Goal: Task Accomplishment & Management: Complete application form

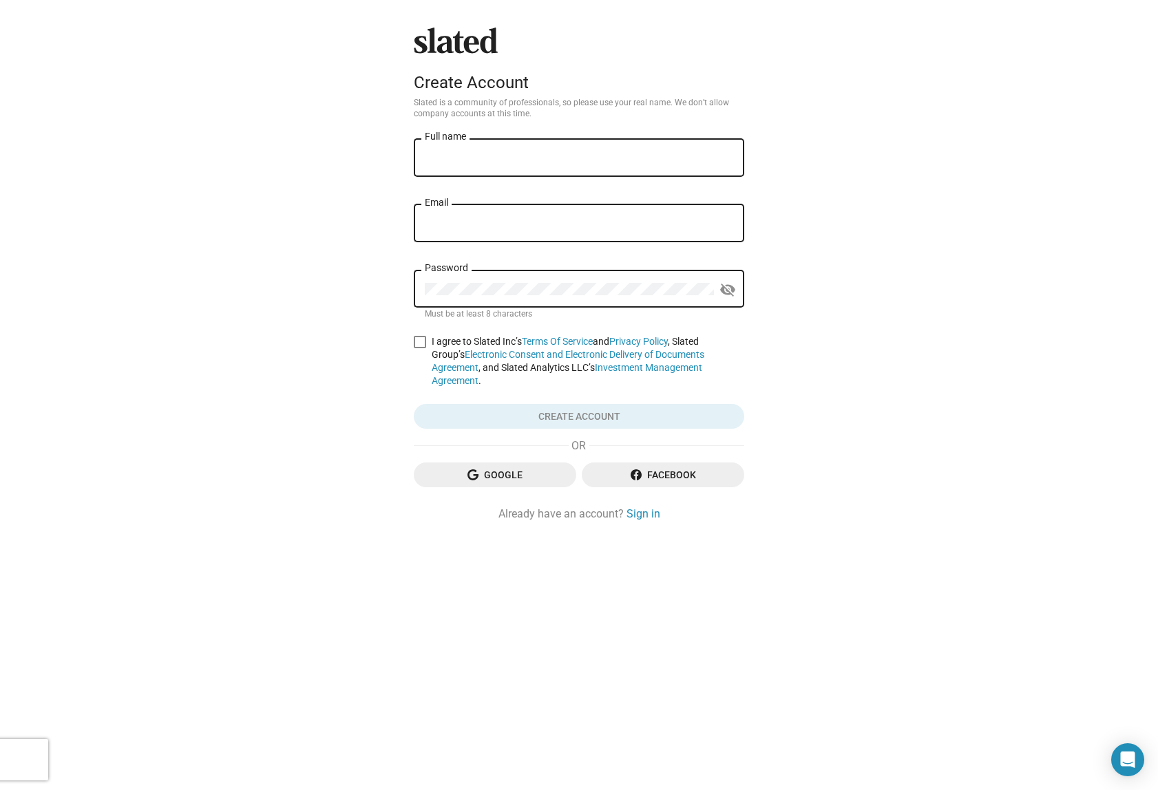
click at [474, 154] on input "Full name" at bounding box center [579, 158] width 308 height 12
type input "[PERSON_NAME]"
click at [473, 218] on div "Email" at bounding box center [579, 222] width 308 height 41
type input "[EMAIL_ADDRESS][DOMAIN_NAME]"
drag, startPoint x: 724, startPoint y: 288, endPoint x: 556, endPoint y: 266, distance: 168.7
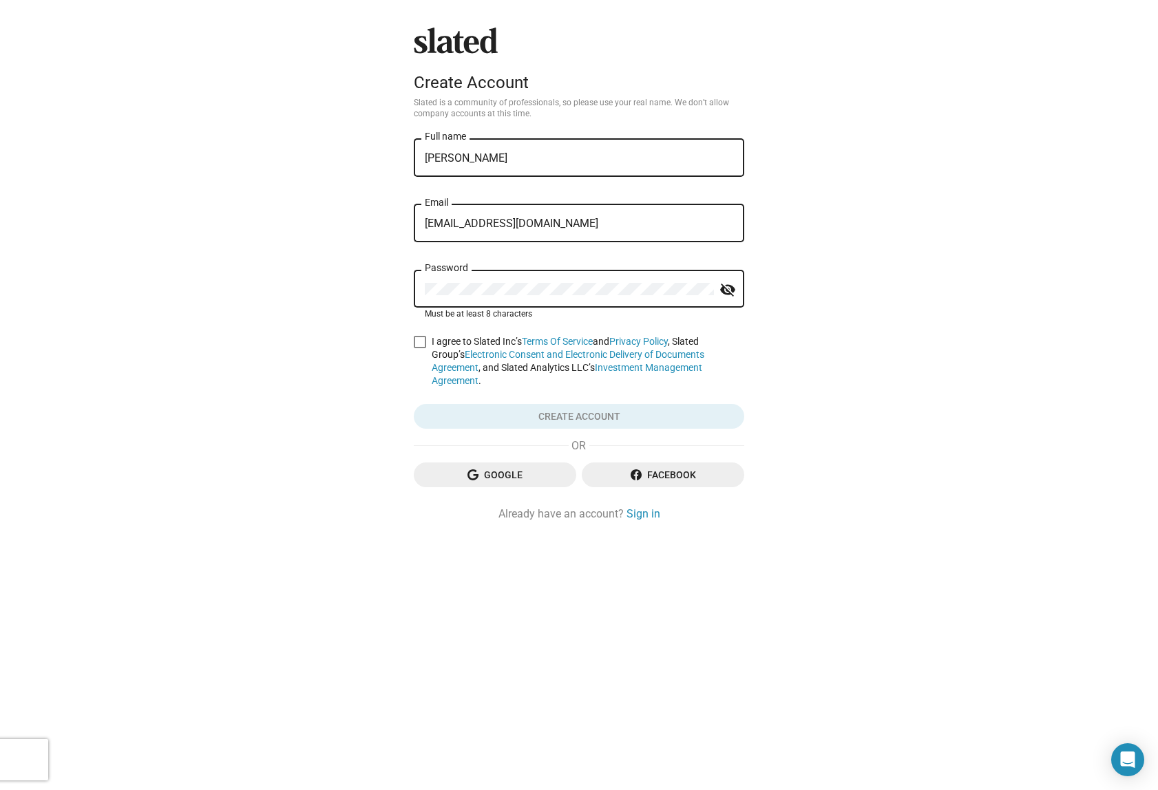
click at [723, 287] on mat-icon "visibility_off" at bounding box center [728, 290] width 17 height 21
click at [914, 342] on div "Slated Create Account Slated is a community of professionals, so please use you…" at bounding box center [579, 395] width 1158 height 790
click at [416, 342] on span at bounding box center [420, 342] width 12 height 12
click at [419, 348] on input "I agree to Slated Inc’s Terms Of Service and Privacy Policy , Slated Group’s El…" at bounding box center [419, 348] width 1 height 1
checkbox input "true"
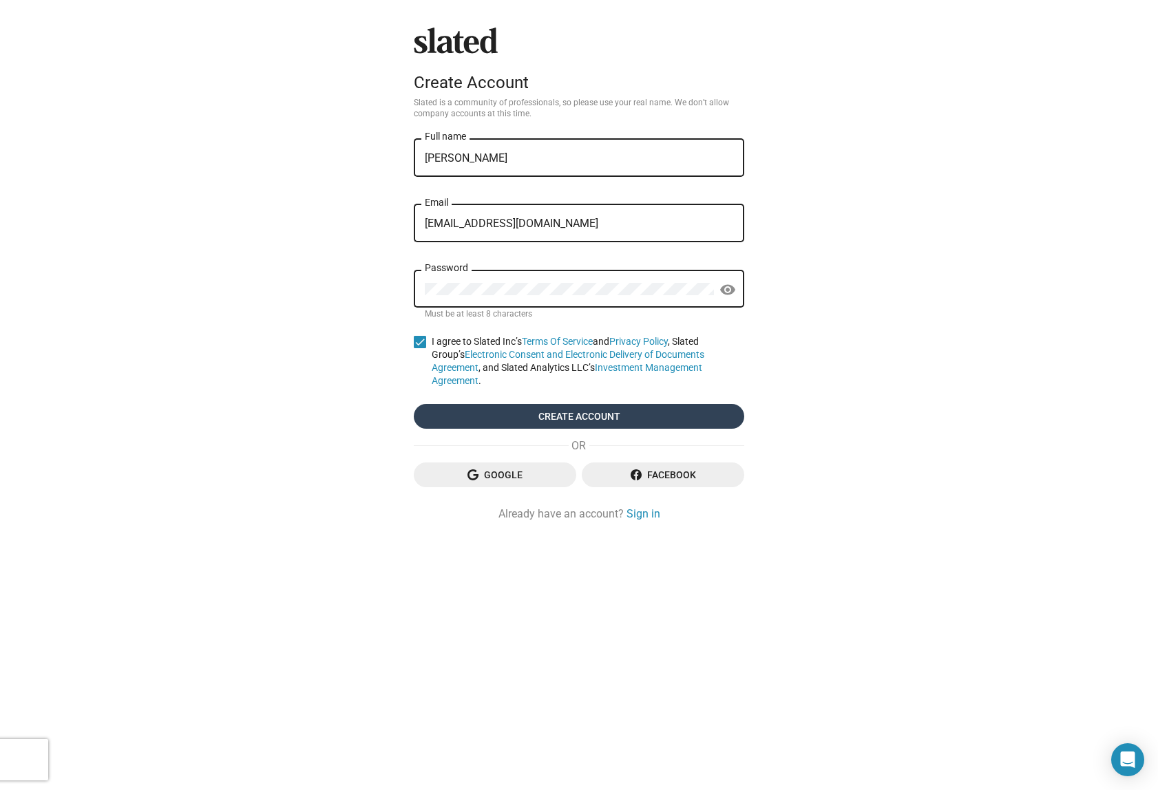
click at [598, 404] on span "Create account" at bounding box center [579, 416] width 308 height 25
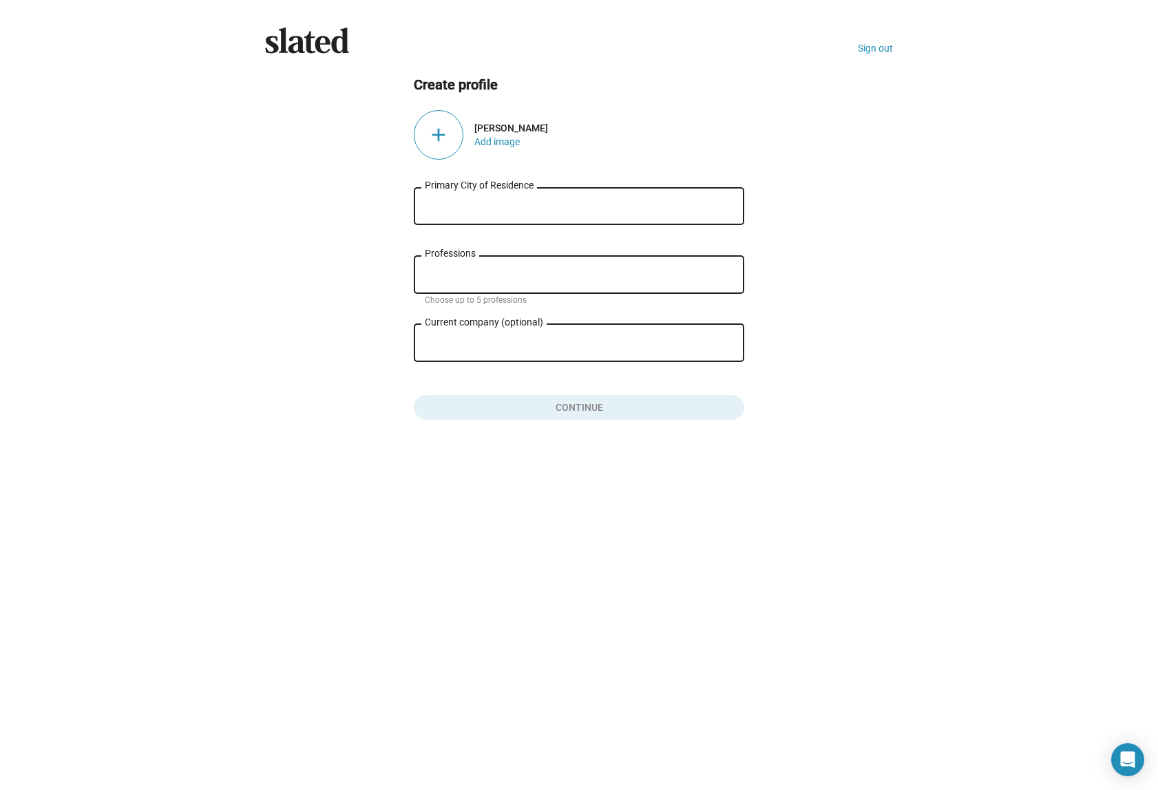
click at [437, 134] on div "add" at bounding box center [439, 135] width 50 height 50
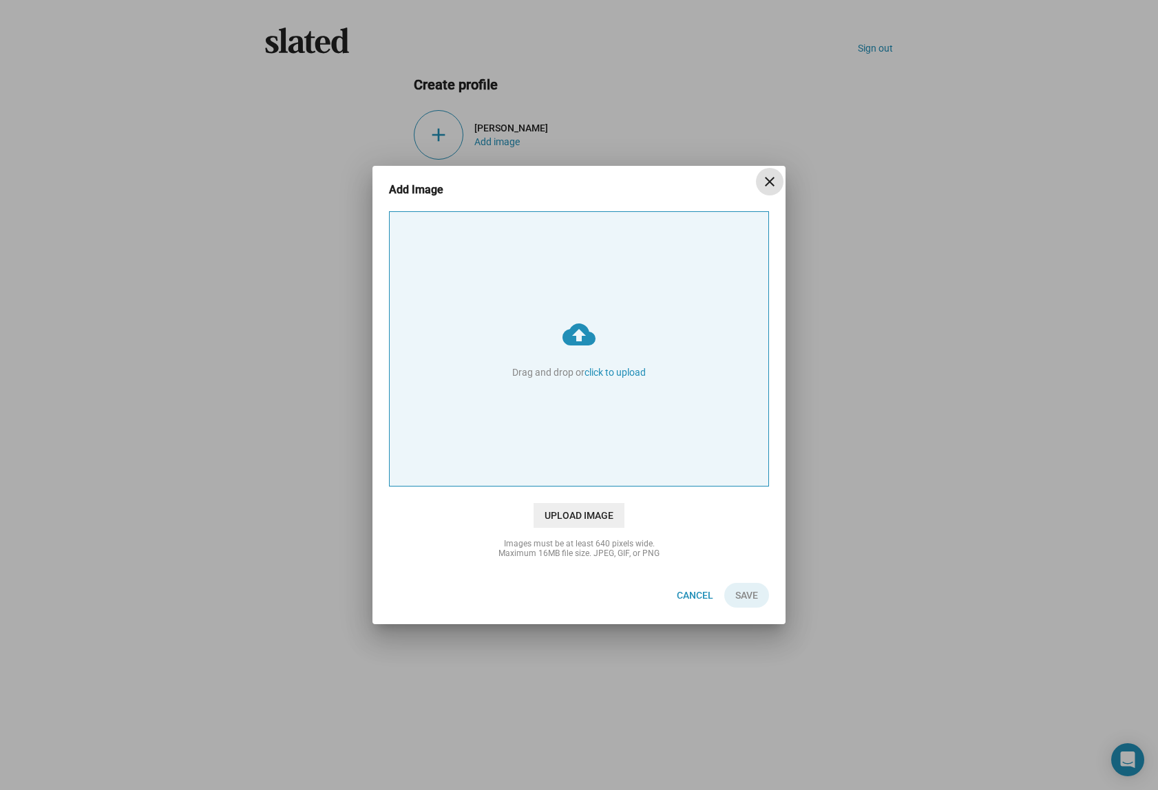
type input "C:\fakepath\Screen Shot [DATE] 10.55.44 AM.png"
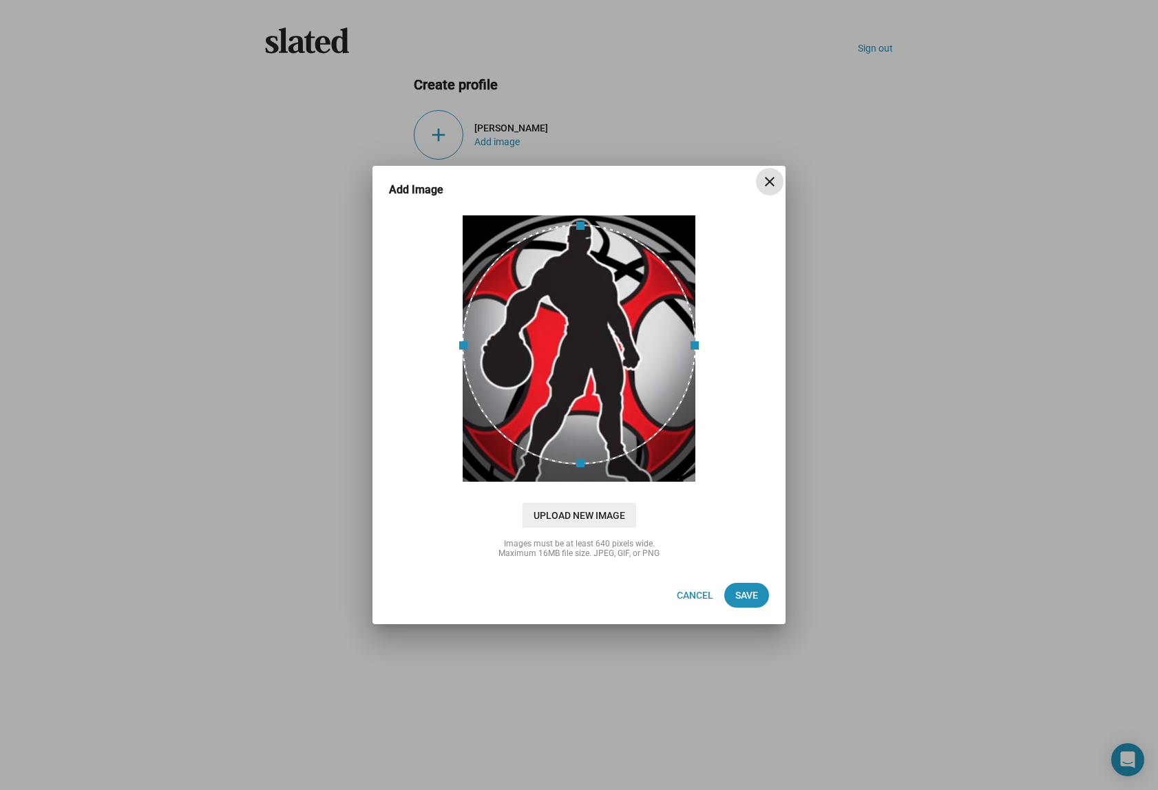
drag, startPoint x: 598, startPoint y: 350, endPoint x: 600, endPoint y: 342, distance: 8.7
click at [600, 342] on div at bounding box center [579, 344] width 234 height 240
drag, startPoint x: 664, startPoint y: 337, endPoint x: 665, endPoint y: 328, distance: 8.4
click at [665, 328] on div at bounding box center [579, 336] width 234 height 240
drag, startPoint x: 748, startPoint y: 596, endPoint x: 784, endPoint y: 588, distance: 35.9
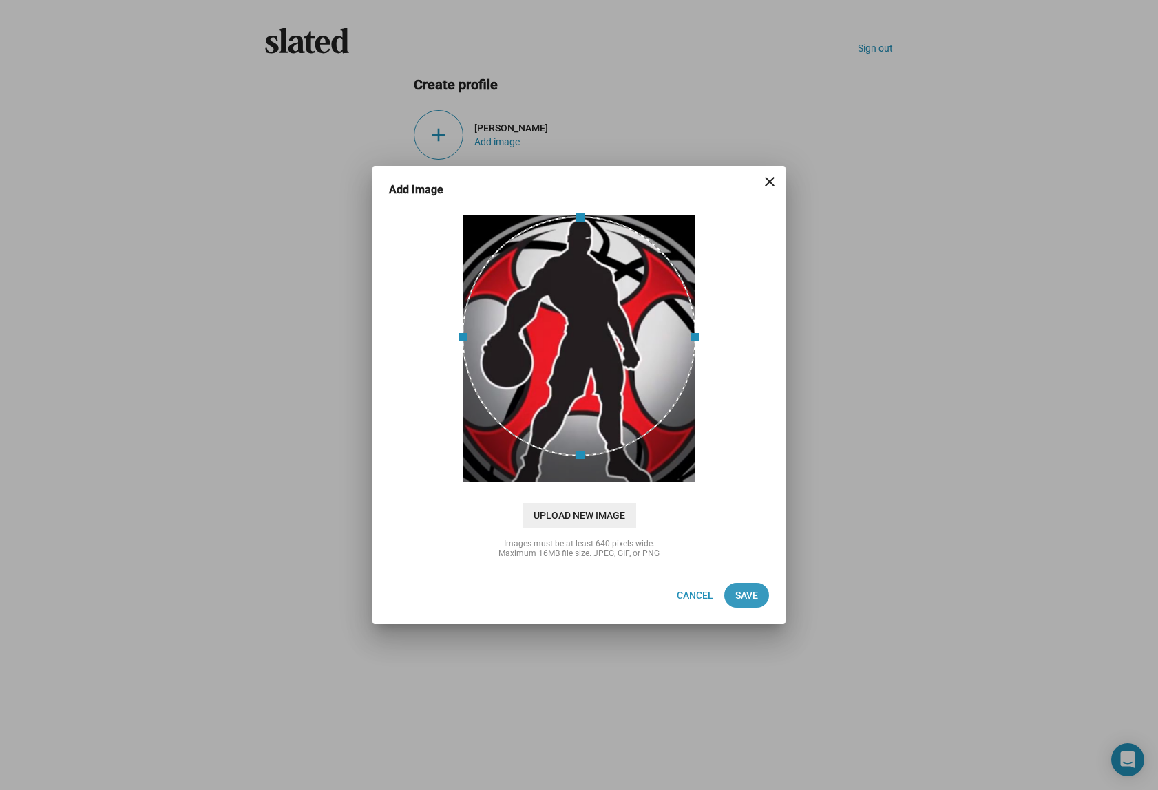
click at [748, 596] on span "Save" at bounding box center [746, 595] width 23 height 25
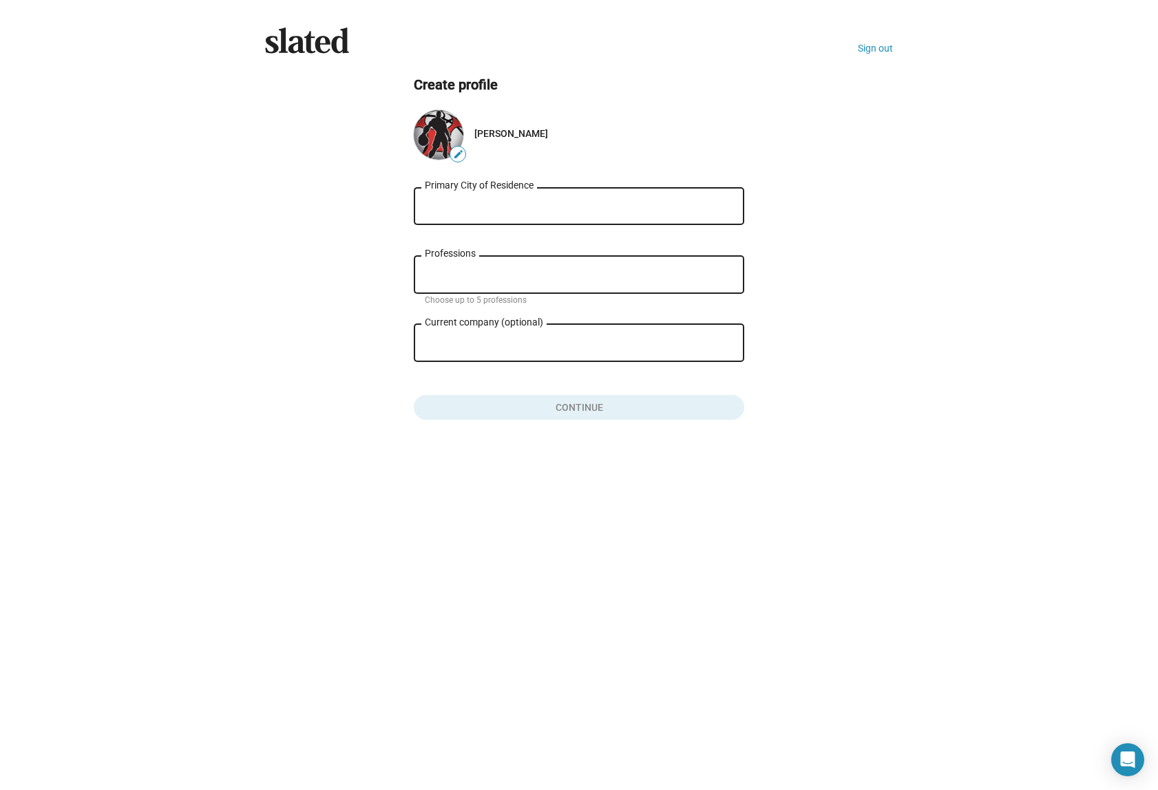
click at [569, 207] on input "Primary City of Residence" at bounding box center [579, 206] width 308 height 12
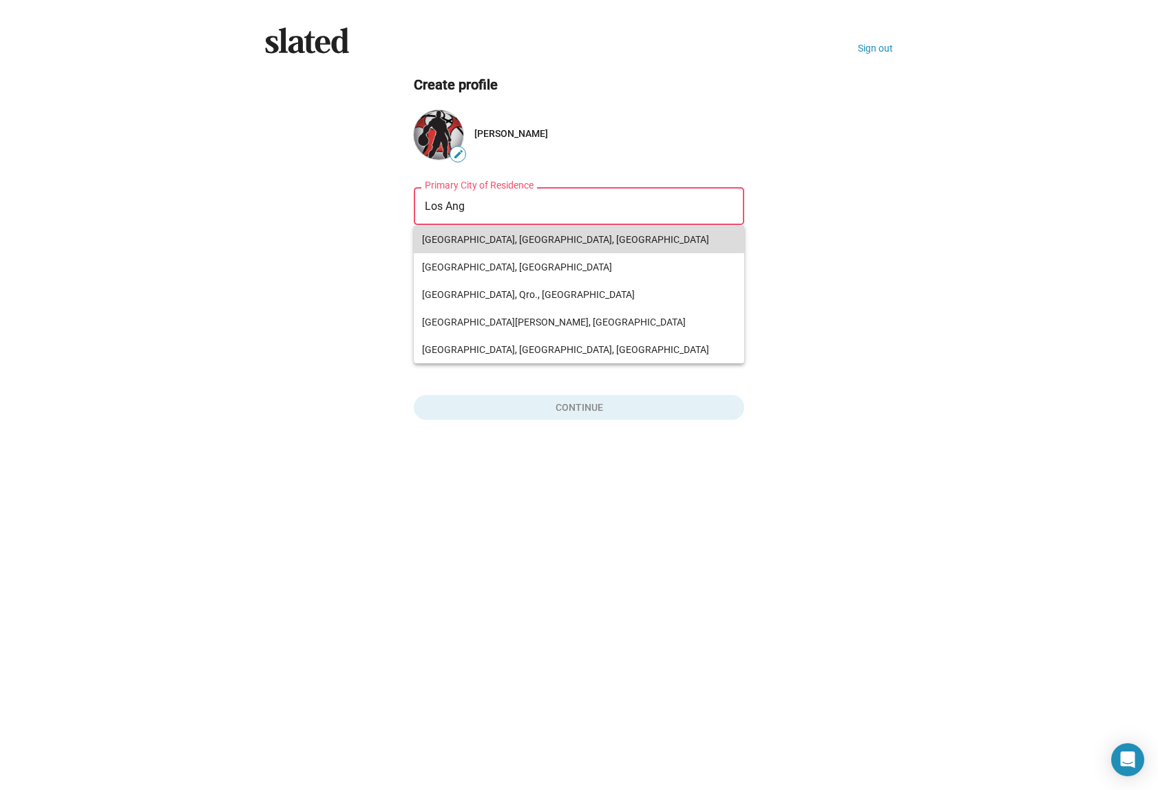
click at [574, 235] on span "[GEOGRAPHIC_DATA], [GEOGRAPHIC_DATA], [GEOGRAPHIC_DATA]" at bounding box center [579, 240] width 314 height 28
type input "[GEOGRAPHIC_DATA], [GEOGRAPHIC_DATA], [GEOGRAPHIC_DATA]"
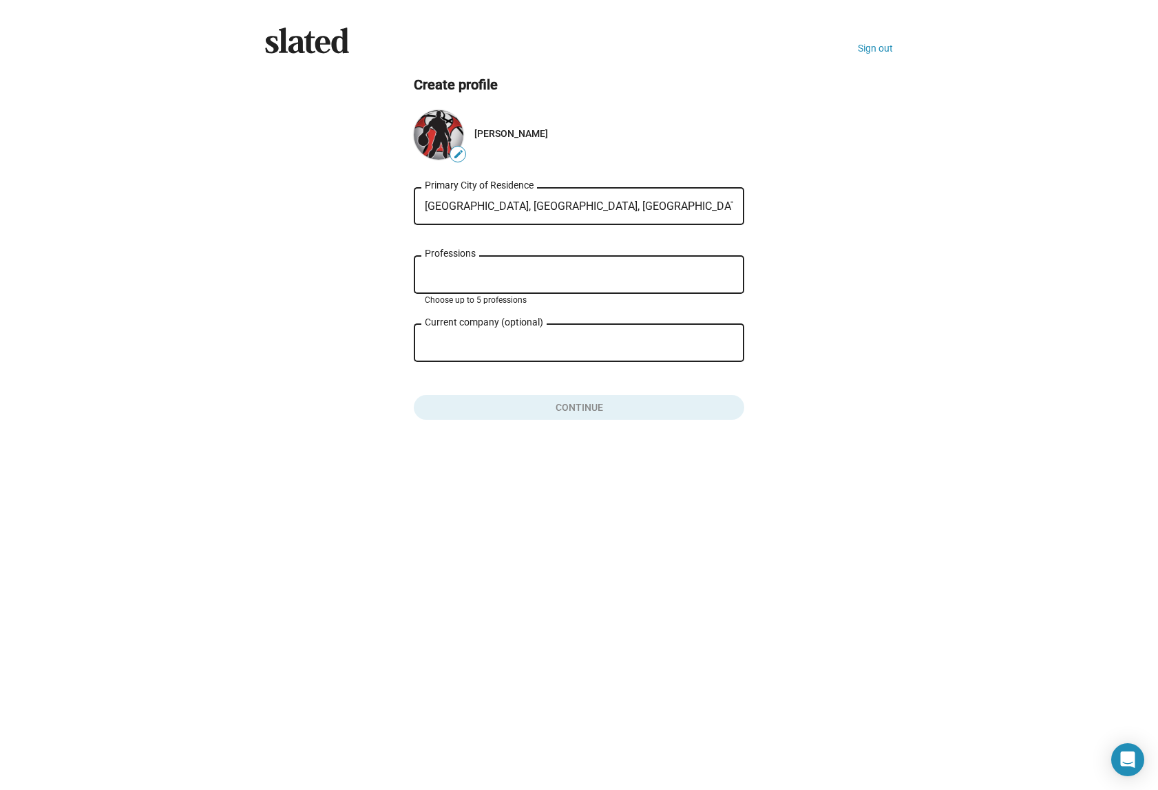
click at [492, 276] on input "Professions" at bounding box center [582, 275] width 308 height 12
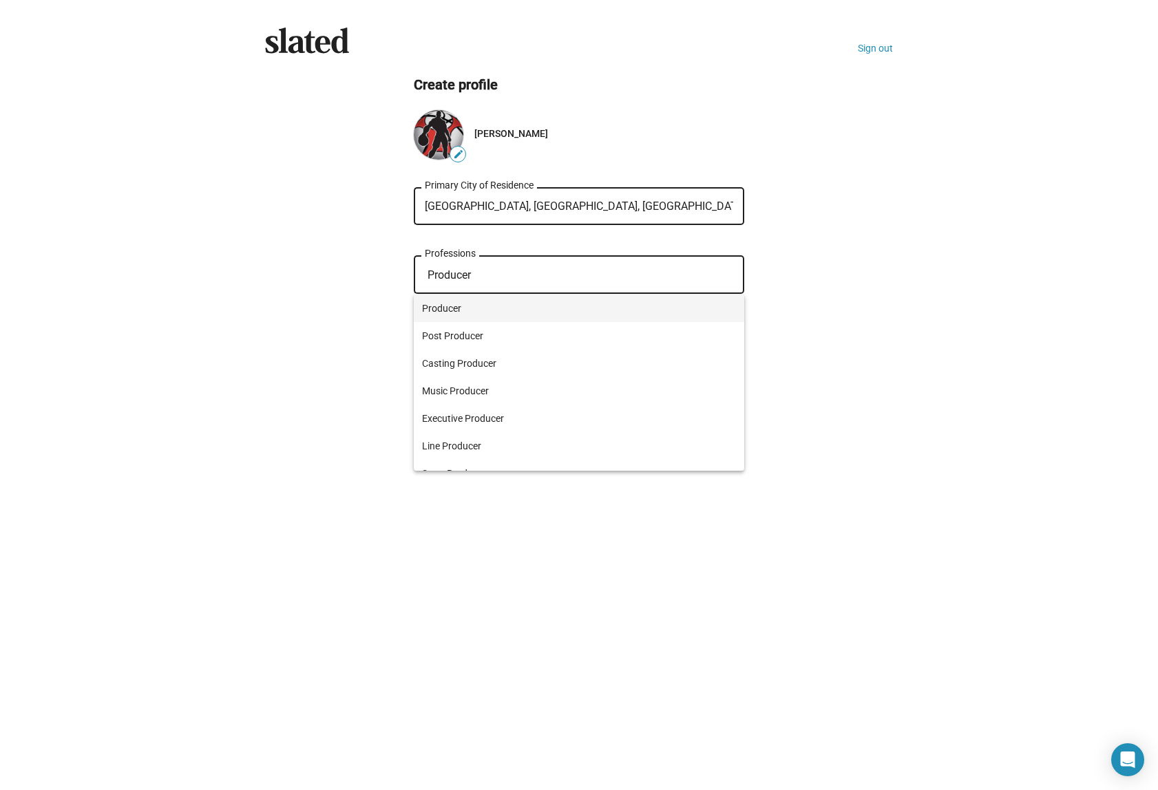
type input "Producer"
click at [472, 308] on span "Producer" at bounding box center [579, 309] width 314 height 28
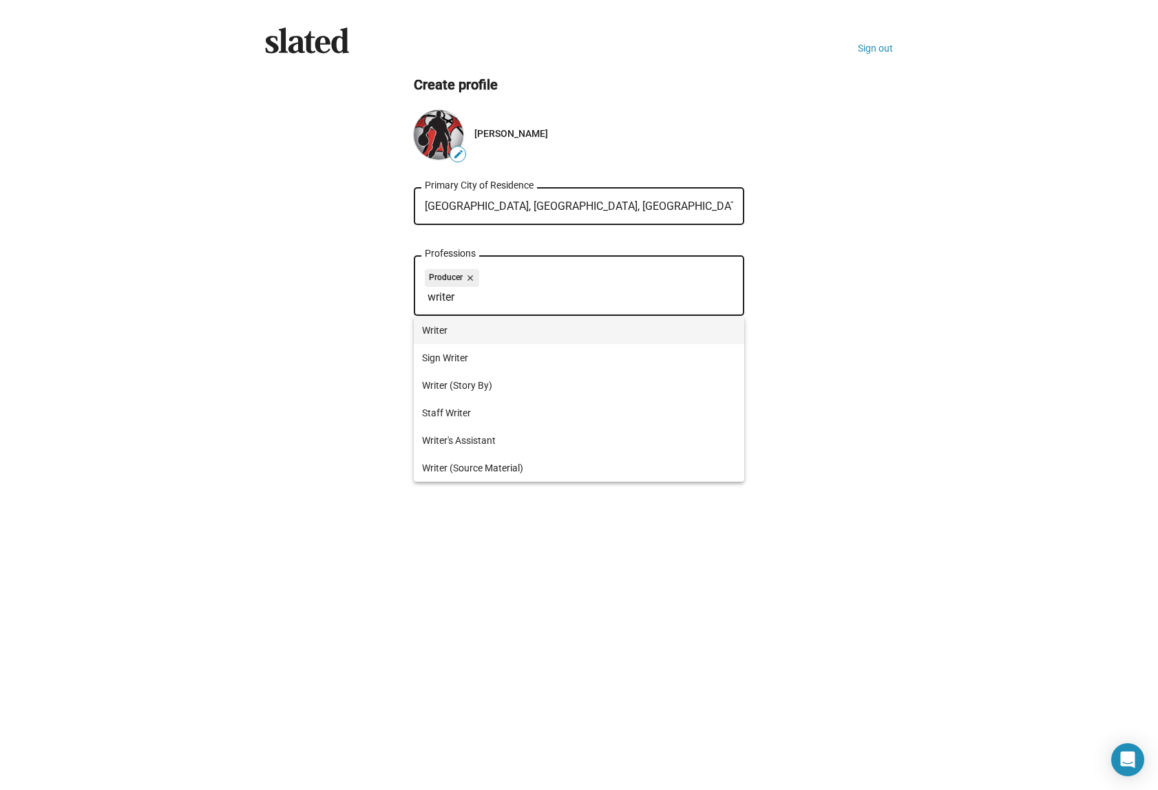
type input "writer"
click at [465, 328] on span "Writer" at bounding box center [579, 331] width 314 height 28
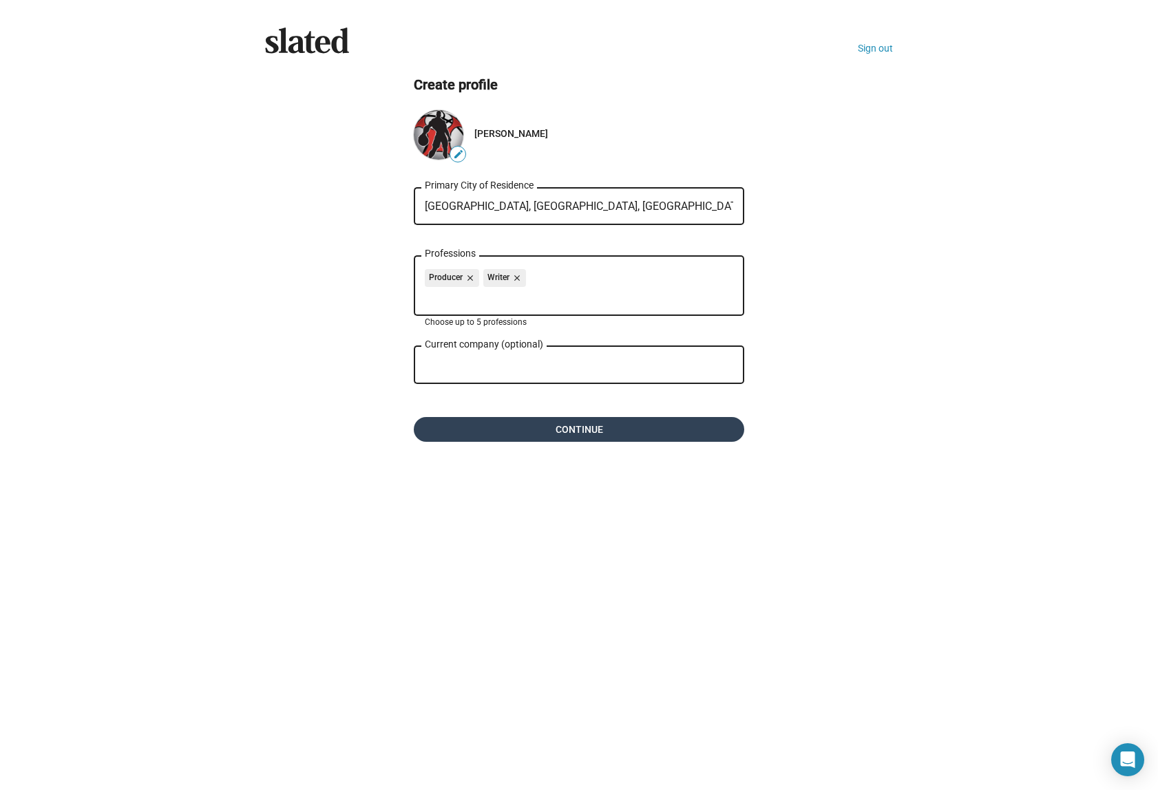
click at [612, 428] on span "Continue" at bounding box center [579, 429] width 308 height 25
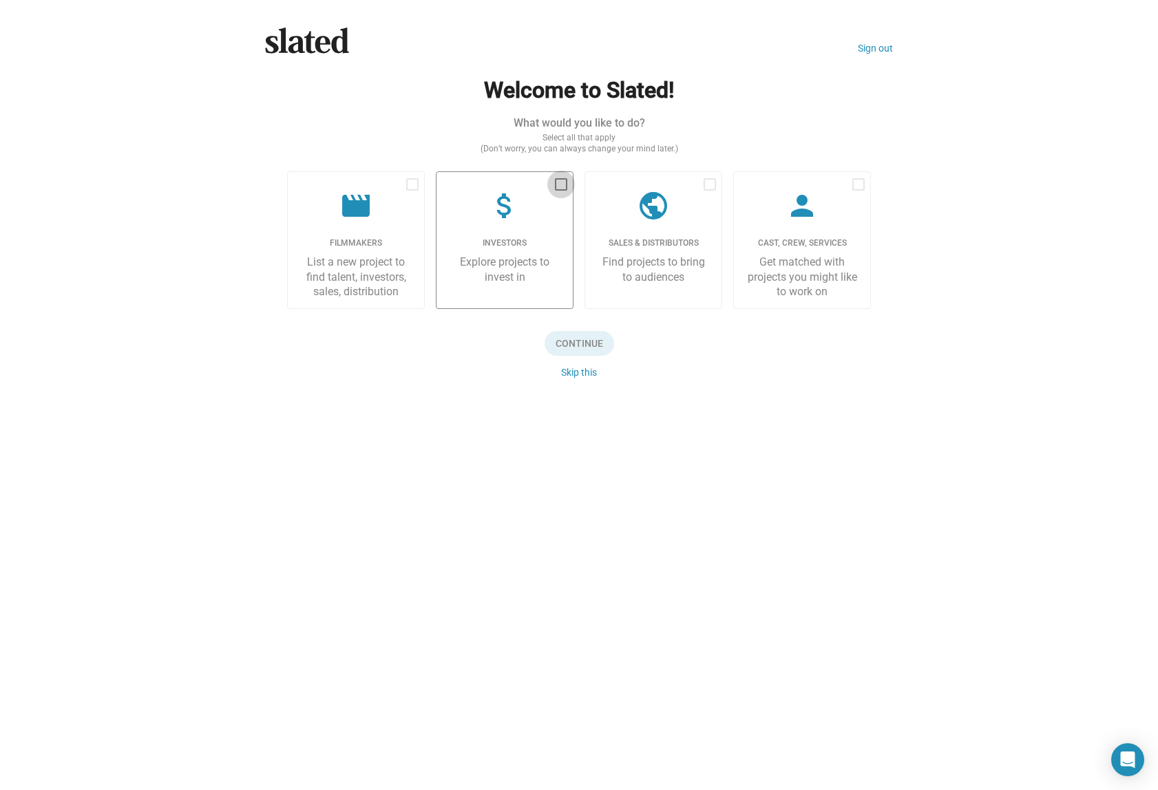
click at [563, 183] on span at bounding box center [561, 184] width 12 height 12
click at [561, 191] on input "checkbox" at bounding box center [561, 191] width 1 height 1
checkbox input "true"
click at [706, 182] on span at bounding box center [710, 184] width 12 height 12
click at [709, 191] on input "checkbox" at bounding box center [709, 191] width 1 height 1
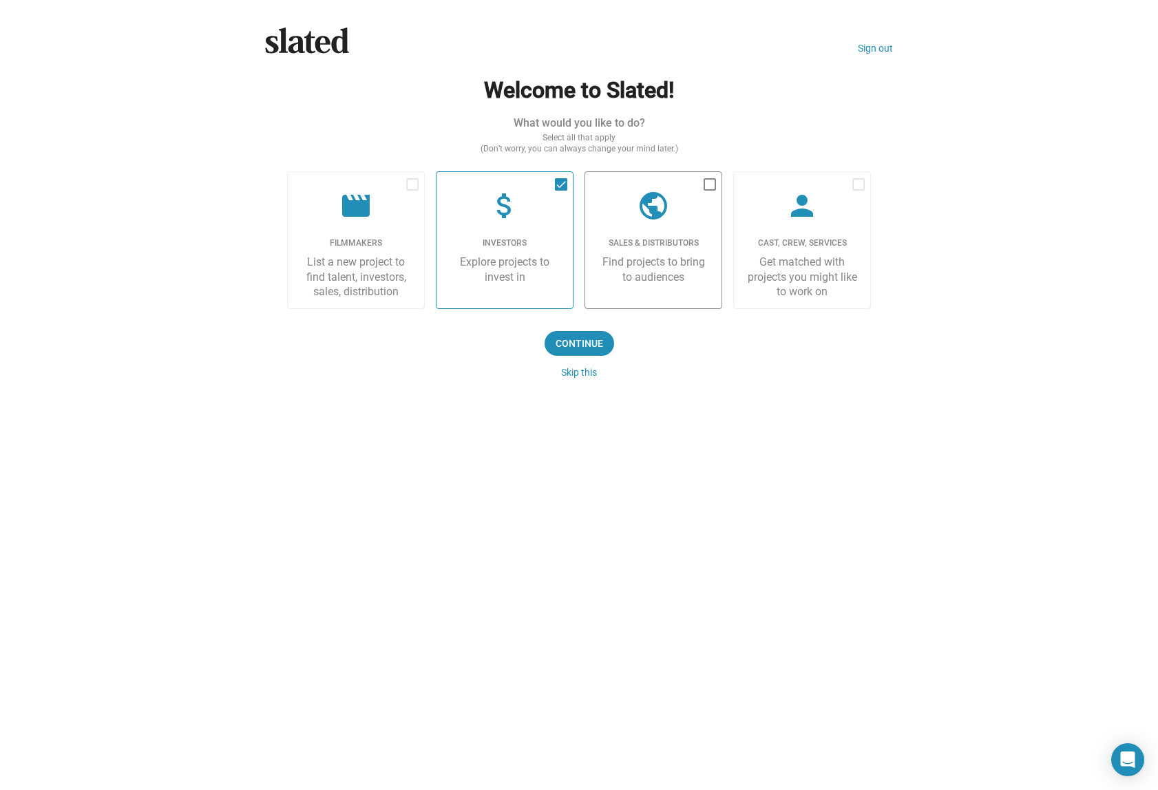
checkbox input "true"
click at [415, 180] on span at bounding box center [412, 184] width 12 height 12
click at [412, 191] on input "checkbox" at bounding box center [412, 191] width 1 height 1
checkbox input "true"
click at [580, 340] on span "Continue" at bounding box center [580, 343] width 70 height 25
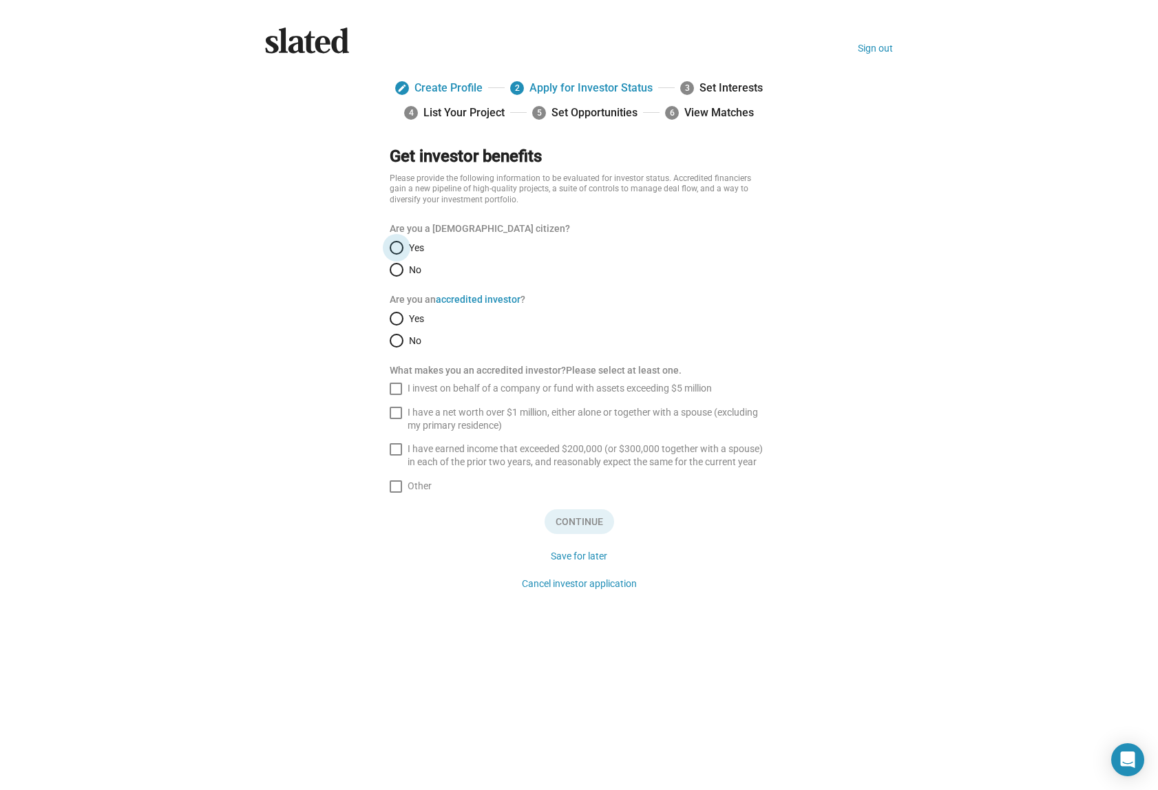
click at [393, 244] on span "Select an option" at bounding box center [397, 248] width 14 height 14
click at [393, 244] on input "Yes" at bounding box center [397, 248] width 14 height 14
radio input "true"
drag, startPoint x: 443, startPoint y: 335, endPoint x: 375, endPoint y: 299, distance: 77.3
click at [374, 299] on ng-component "edit Create Profile 2 Apply for Investor Status 3 Set Interests 4 List Your Pro…" at bounding box center [579, 335] width 650 height 519
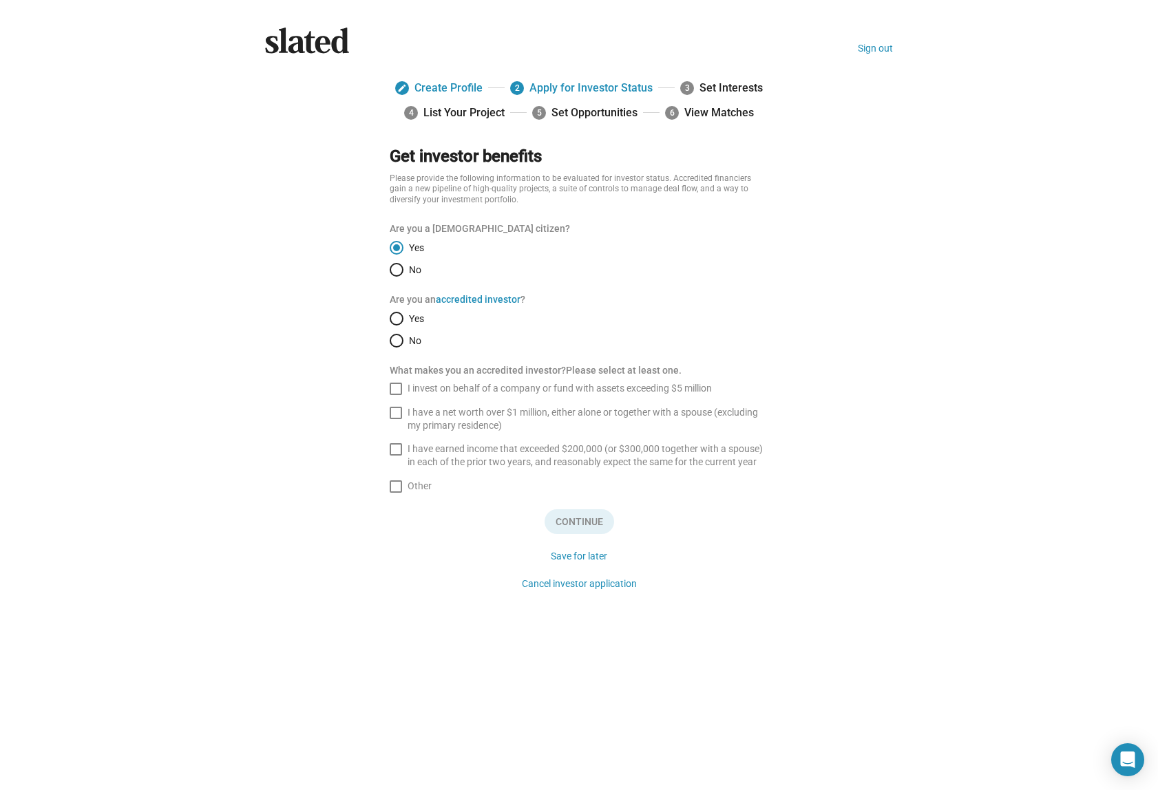
drag, startPoint x: 366, startPoint y: 286, endPoint x: 617, endPoint y: 293, distance: 250.8
click at [617, 293] on ng-component "edit Create Profile 2 Apply for Investor Status 3 Set Interests 4 List Your Pro…" at bounding box center [579, 335] width 650 height 519
copy p "Are you an accredited investor ?"
click at [549, 270] on label "No" at bounding box center [579, 270] width 379 height 14
click at [404, 270] on input "No" at bounding box center [397, 270] width 14 height 14
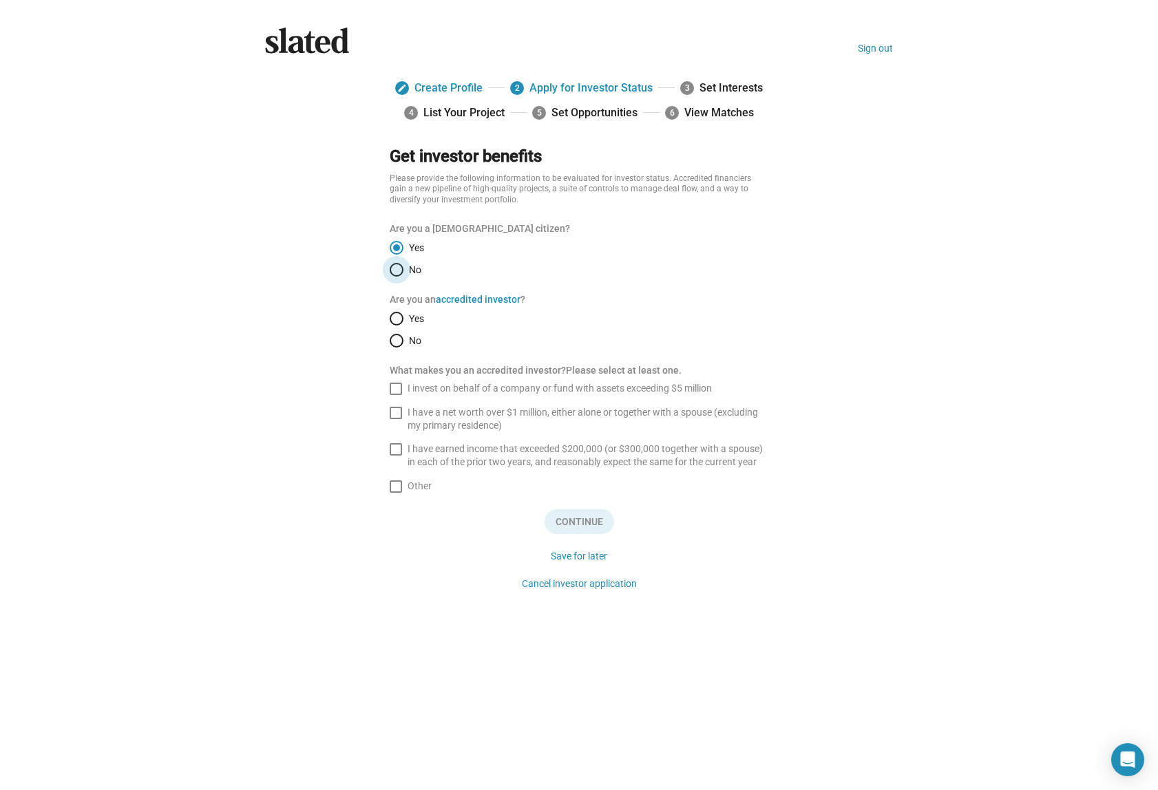
radio input "true"
click at [499, 331] on mat-radio-group "Yes No" at bounding box center [579, 330] width 379 height 36
click at [398, 339] on span "Select an option" at bounding box center [397, 341] width 14 height 14
click at [398, 339] on input "No" at bounding box center [397, 341] width 14 height 14
radio input "true"
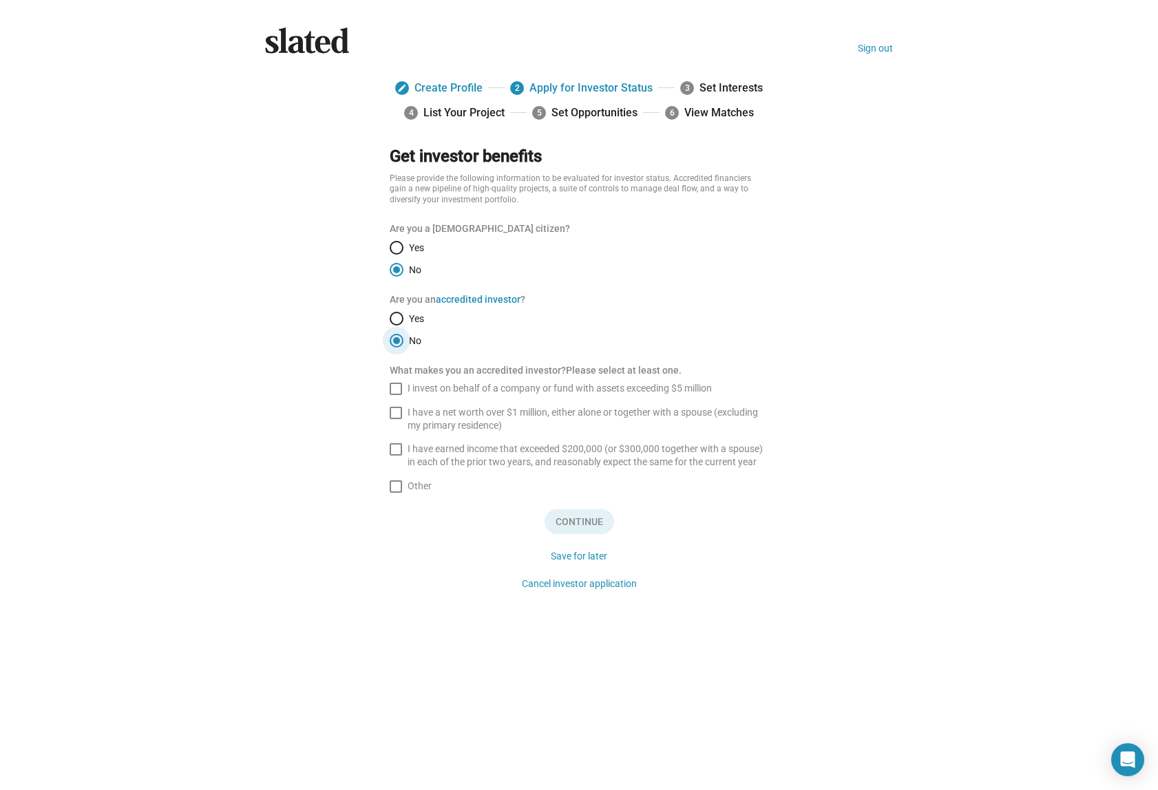
click at [774, 299] on form "Get investor benefits Please provide the following information to be evaluated …" at bounding box center [579, 370] width 401 height 449
click at [398, 339] on span "Select an option" at bounding box center [396, 340] width 7 height 7
click at [398, 339] on input "No" at bounding box center [397, 341] width 14 height 14
click at [341, 378] on ng-component "edit Create Profile 2 Apply for Investor Status 3 Set Interests 4 List Your Pro…" at bounding box center [579, 335] width 650 height 519
drag, startPoint x: 353, startPoint y: 315, endPoint x: 349, endPoint y: 322, distance: 8.0
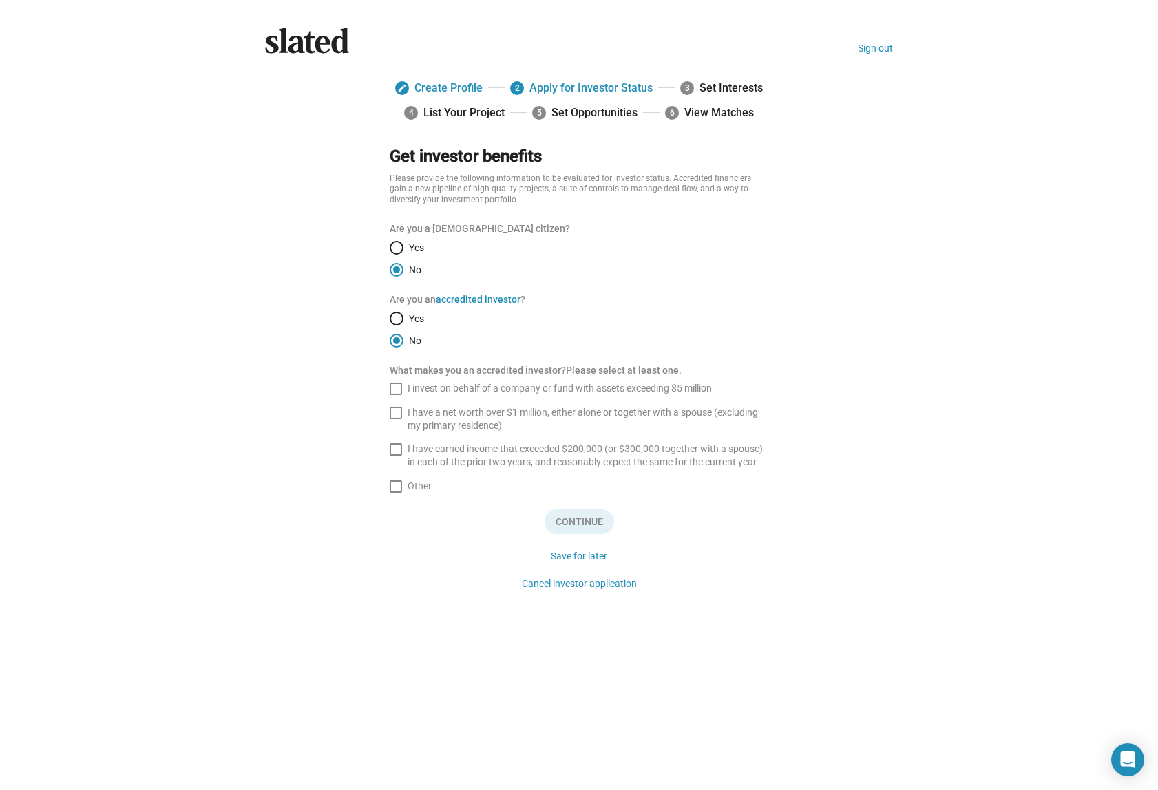
click at [353, 315] on ng-component "edit Create Profile 2 Apply for Investor Status 3 Set Interests 4 List Your Pro…" at bounding box center [579, 335] width 650 height 519
click at [394, 489] on span at bounding box center [396, 487] width 12 height 12
click at [395, 493] on input "Other" at bounding box center [395, 493] width 1 height 1
checkbox input "true"
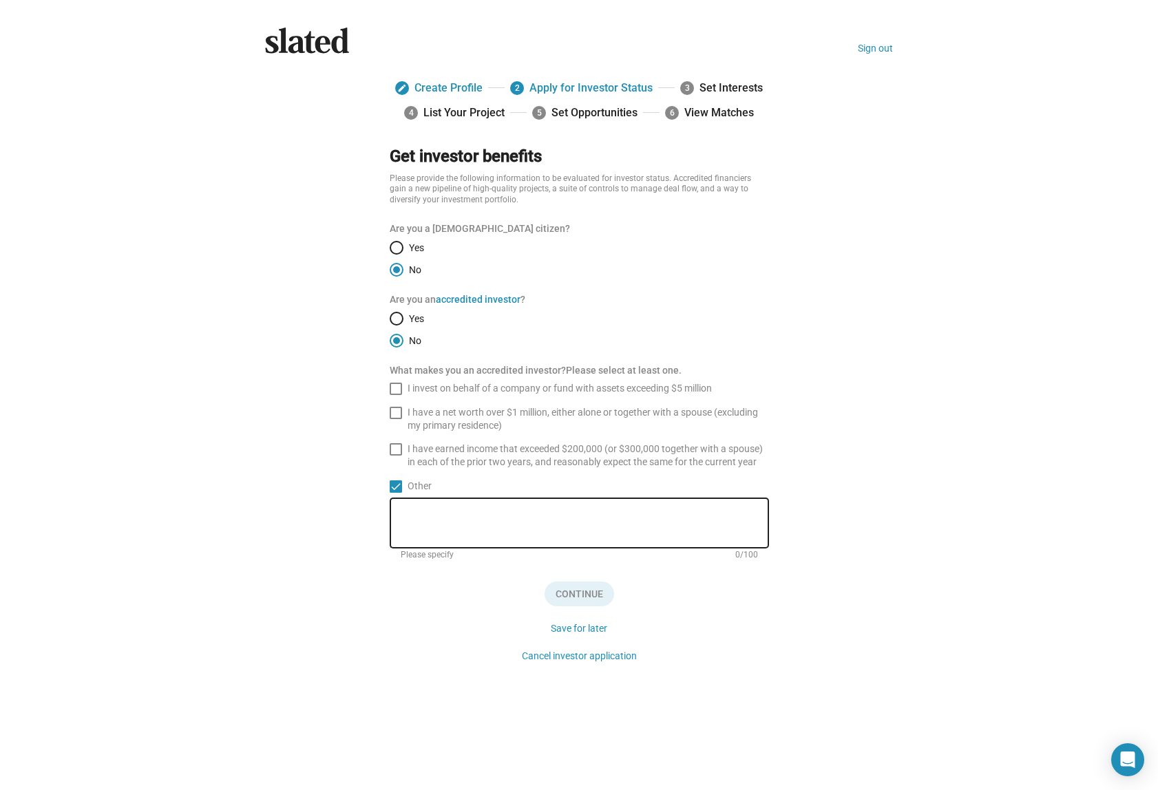
click at [610, 510] on div at bounding box center [579, 522] width 357 height 53
type textarea "none"
drag, startPoint x: 586, startPoint y: 596, endPoint x: 607, endPoint y: 597, distance: 21.4
click at [586, 596] on span "Continue" at bounding box center [580, 594] width 70 height 25
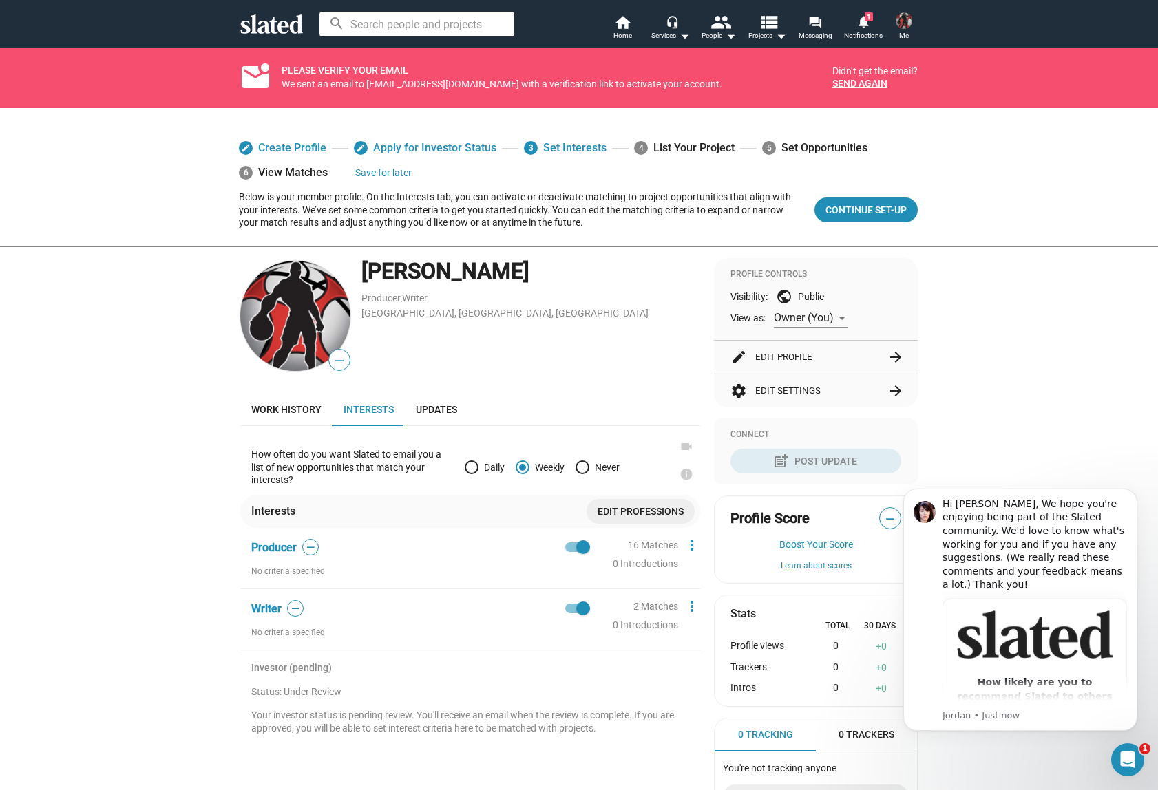
click at [1034, 375] on div "edit Create Profile edit Apply for Investor Status 3 Set Interests 4 List Your …" at bounding box center [579, 485] width 1158 height 755
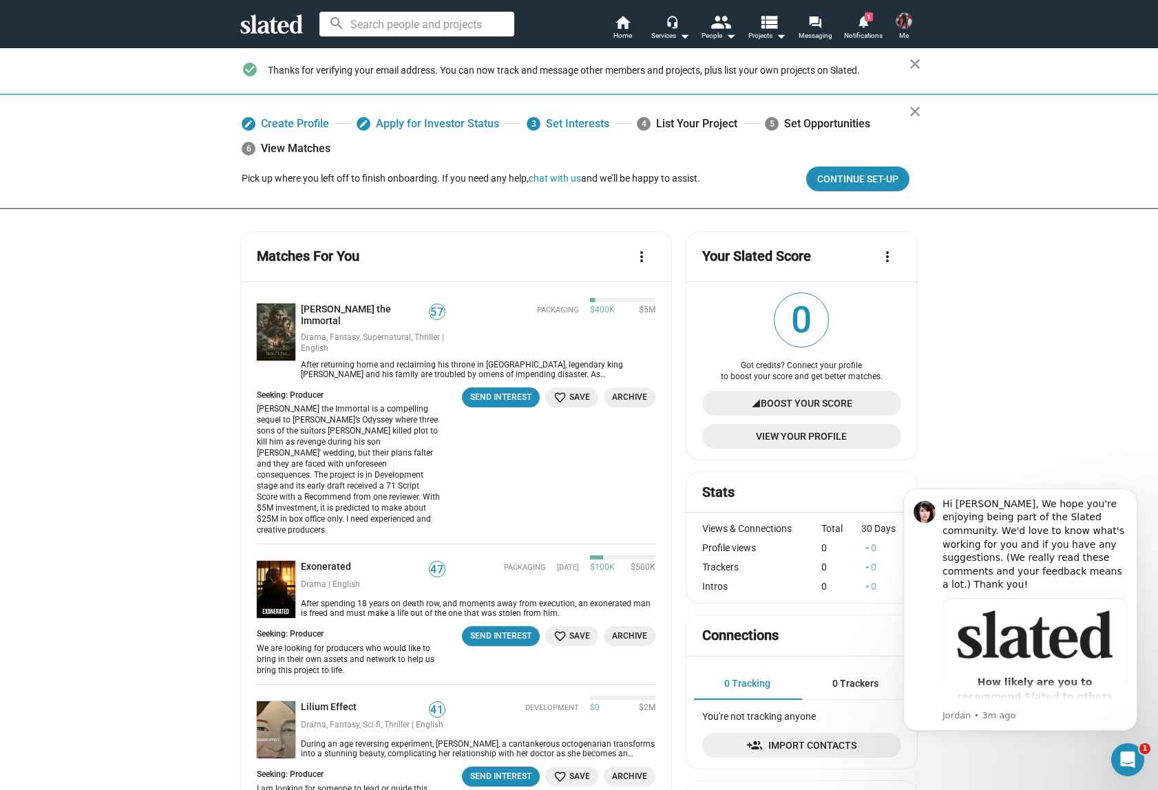
click at [904, 22] on img at bounding box center [904, 20] width 17 height 17
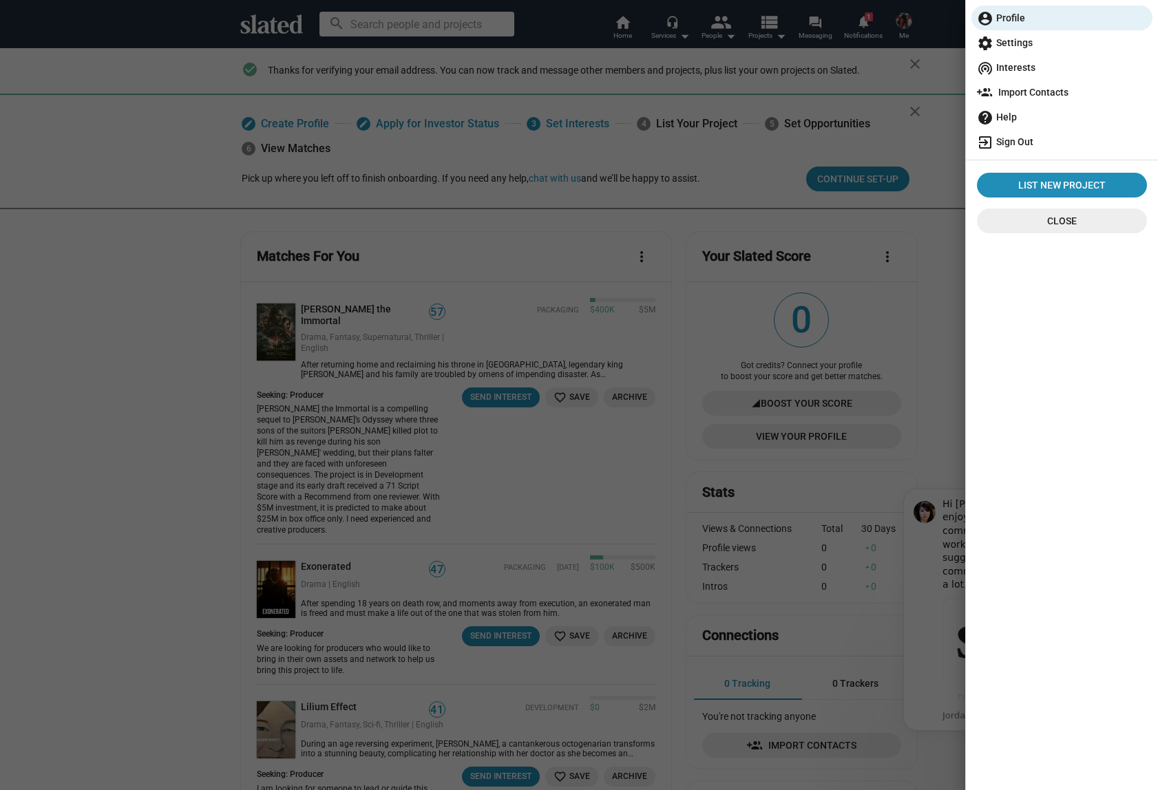
click at [1028, 142] on span "exit_to_app Sign Out" at bounding box center [1062, 141] width 170 height 25
